Goal: Information Seeking & Learning: Understand process/instructions

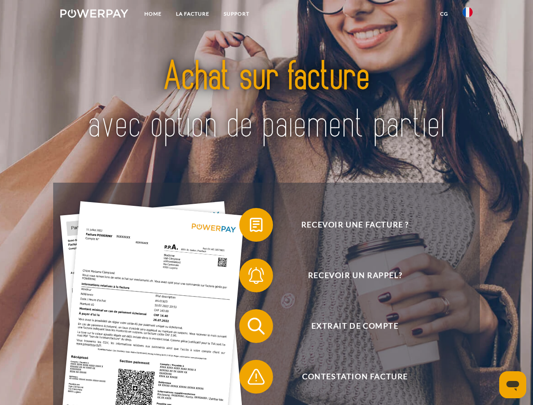
click at [94, 15] on img at bounding box center [94, 13] width 68 height 8
click at [468, 15] on img at bounding box center [468, 12] width 10 height 10
click at [444, 14] on link "CG" at bounding box center [444, 13] width 22 height 15
click at [250, 227] on span at bounding box center [243, 225] width 42 height 42
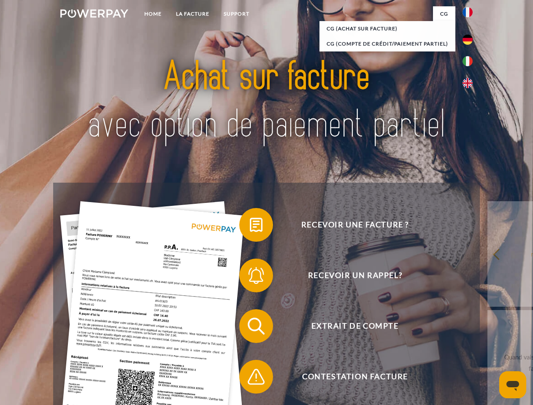
click at [250, 277] on span at bounding box center [243, 276] width 42 height 42
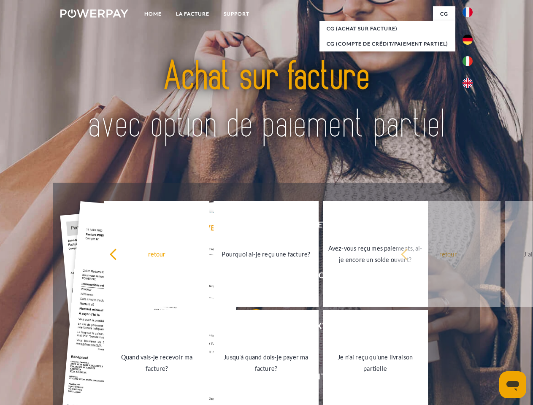
click at [250, 328] on link "Jusqu'à quand dois-je payer ma facture?" at bounding box center [266, 363] width 105 height 106
click at [250, 379] on span at bounding box center [243, 377] width 42 height 42
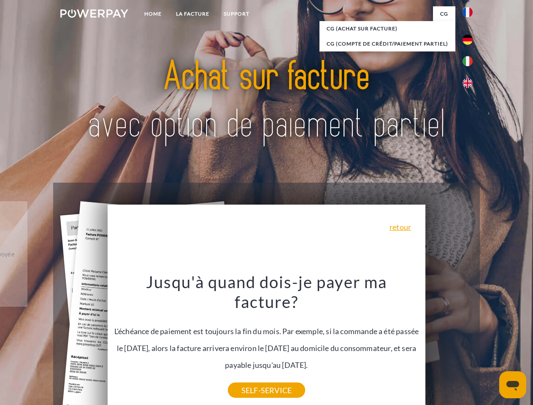
click at [513, 385] on icon "Ouvrir la fenêtre de messagerie" at bounding box center [513, 386] width 13 height 10
